Goal: Information Seeking & Learning: Learn about a topic

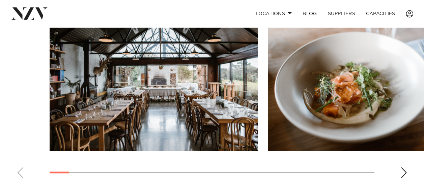
scroll to position [517, 0]
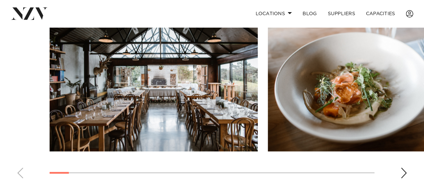
click at [404, 168] on div "Next slide" at bounding box center [404, 173] width 7 height 11
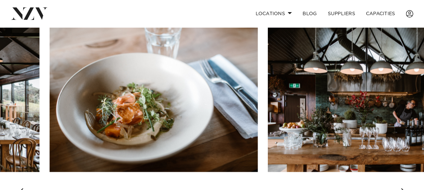
scroll to position [499, 0]
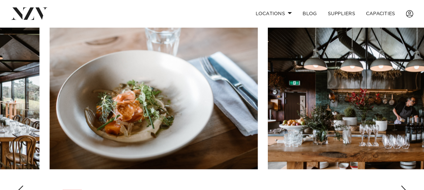
click at [402, 186] on div "Next slide" at bounding box center [404, 191] width 7 height 11
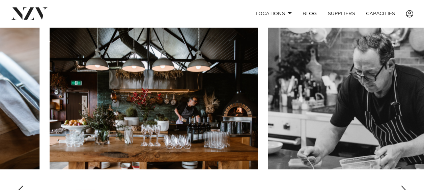
click at [402, 186] on div "Next slide" at bounding box center [404, 191] width 7 height 11
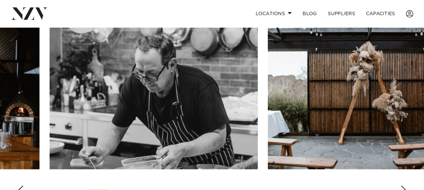
click at [402, 186] on div "Next slide" at bounding box center [404, 191] width 7 height 11
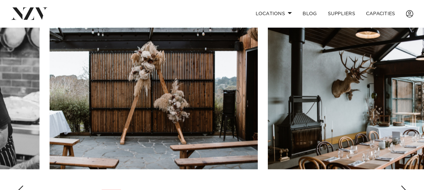
click at [402, 186] on div "Next slide" at bounding box center [404, 191] width 7 height 11
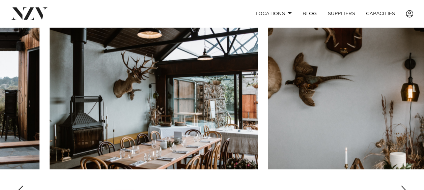
click at [402, 186] on div "Next slide" at bounding box center [404, 191] width 7 height 11
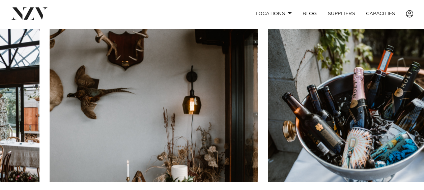
scroll to position [486, 0]
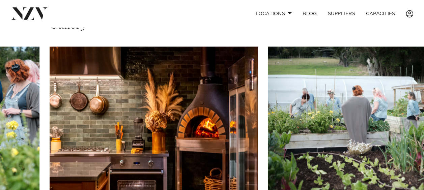
scroll to position [476, 0]
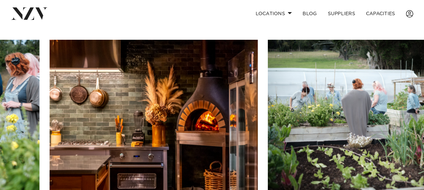
click at [403, 182] on swiper-container at bounding box center [212, 132] width 424 height 185
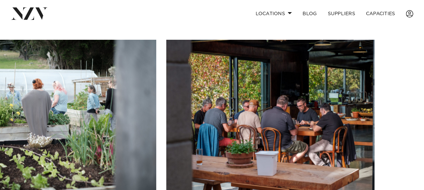
click at [404, 185] on swiper-container at bounding box center [212, 132] width 424 height 185
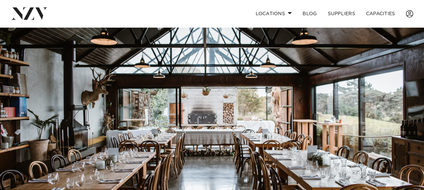
scroll to position [33, 0]
